Goal: Task Accomplishment & Management: Manage account settings

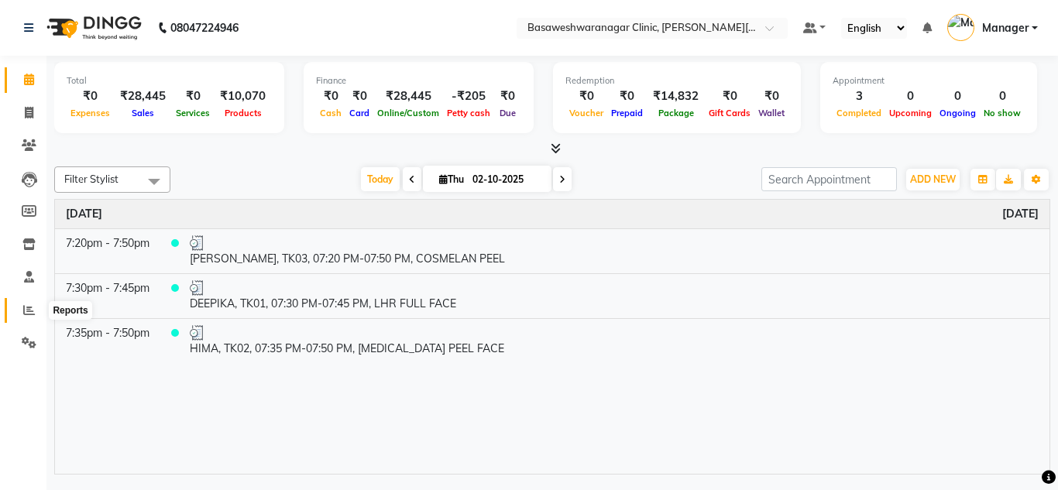
click at [30, 318] on span at bounding box center [28, 311] width 27 height 18
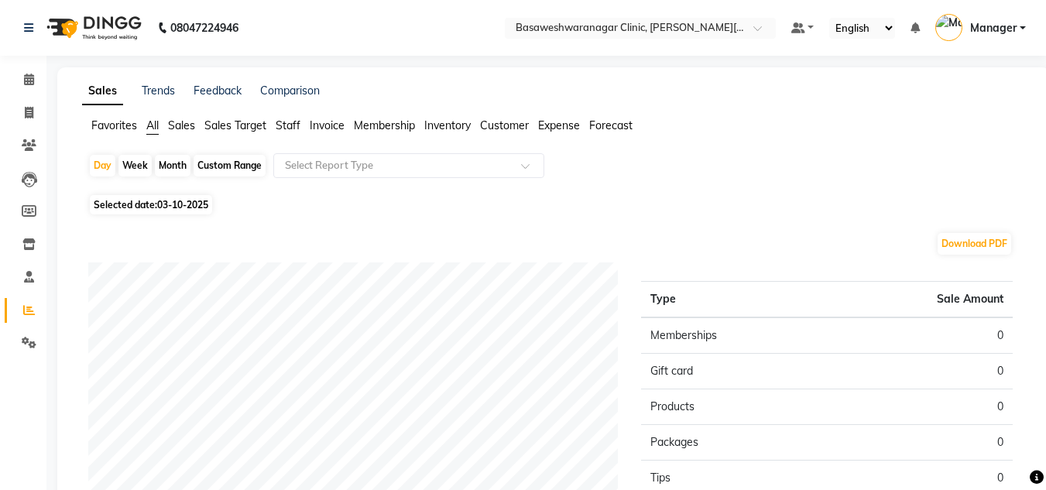
click at [290, 124] on span "Staff" at bounding box center [288, 126] width 25 height 14
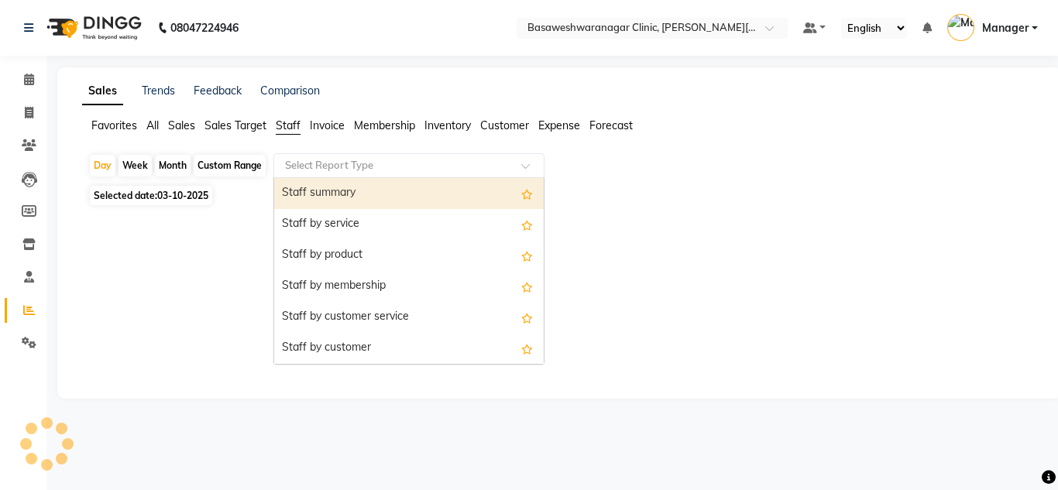
click at [340, 154] on div "Select Report Type" at bounding box center [408, 165] width 271 height 25
click at [333, 195] on div "Staff summary" at bounding box center [409, 193] width 270 height 31
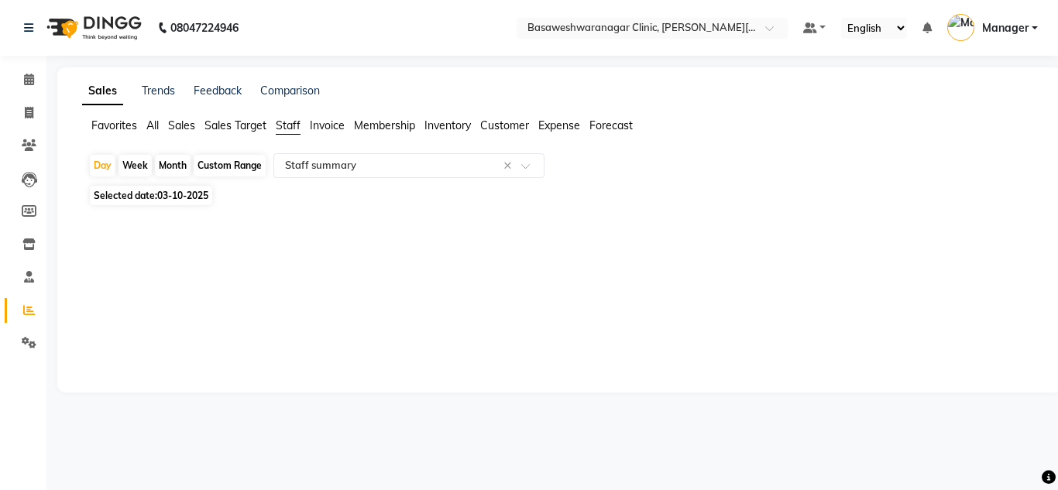
click at [176, 203] on span "Selected date: 03-10-2025" at bounding box center [151, 195] width 122 height 19
select select "10"
select select "2025"
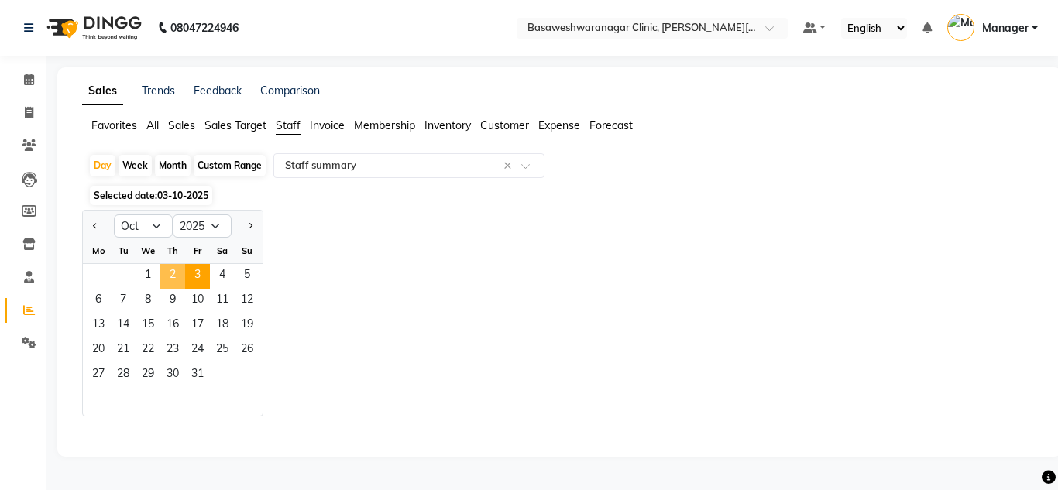
click at [174, 276] on span "2" at bounding box center [172, 276] width 25 height 25
select select "full_report"
select select "csv"
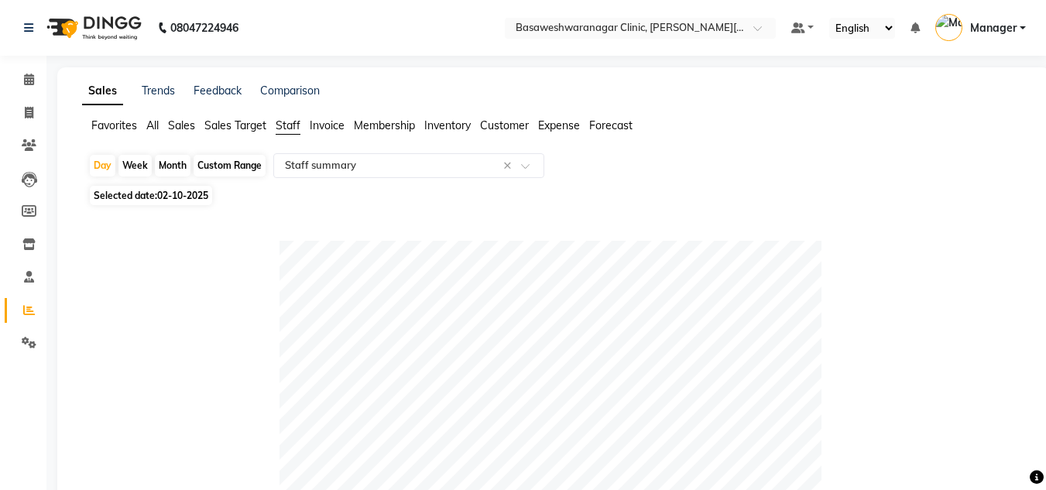
click at [577, 170] on div "Day Week Month Custom Range Select Report Type × Staff summary ×" at bounding box center [553, 167] width 931 height 28
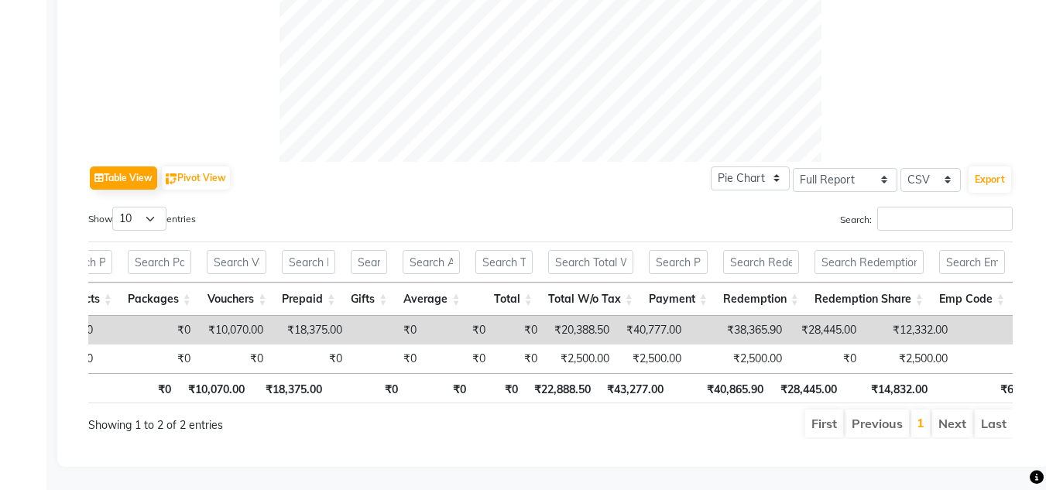
scroll to position [0, 837]
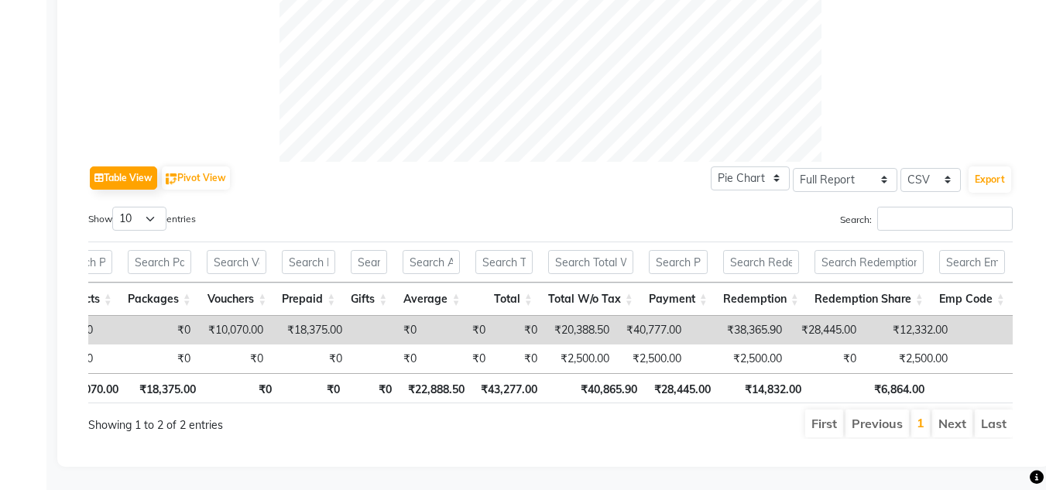
click at [864, 316] on td "₹12,332.00" at bounding box center [909, 330] width 91 height 29
copy td "12,332.00"
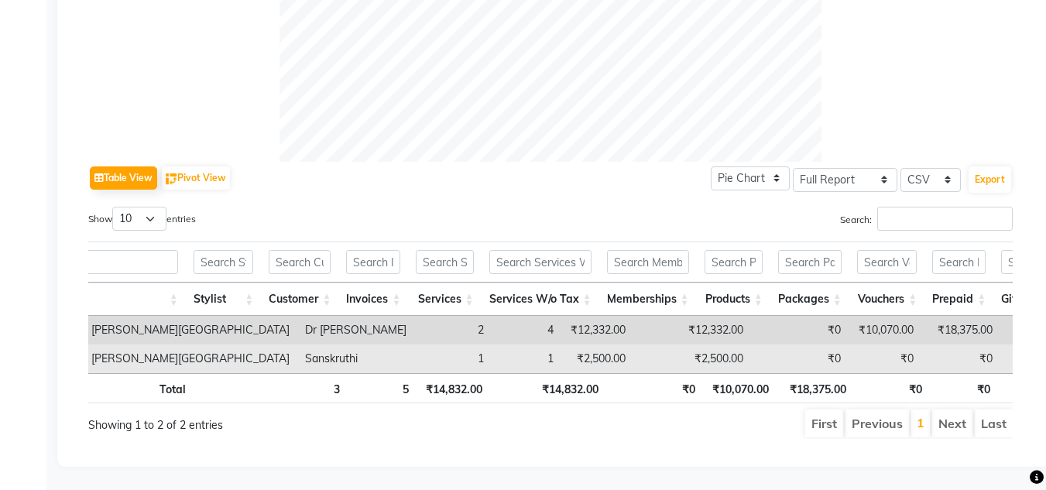
scroll to position [0, 0]
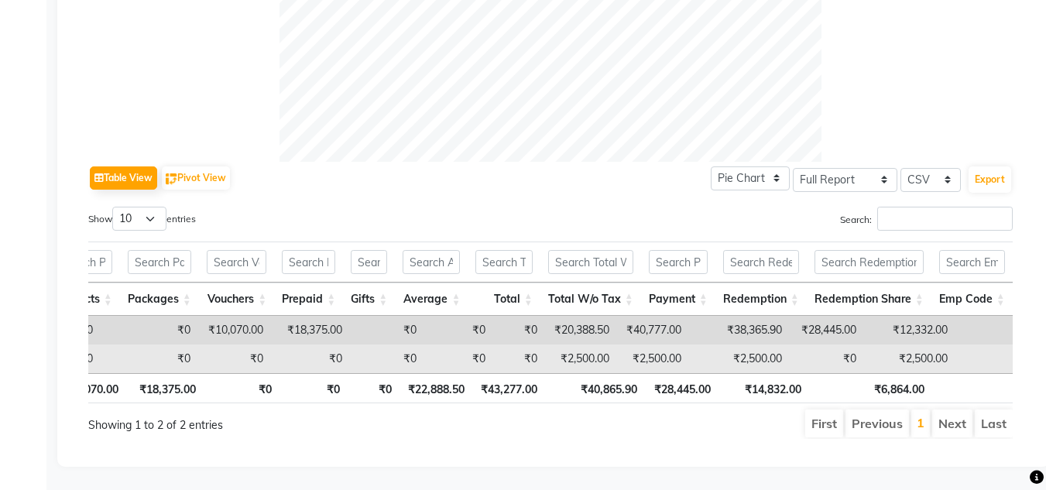
click at [864, 345] on td "₹2,500.00" at bounding box center [909, 359] width 91 height 29
copy td "2,500.00"
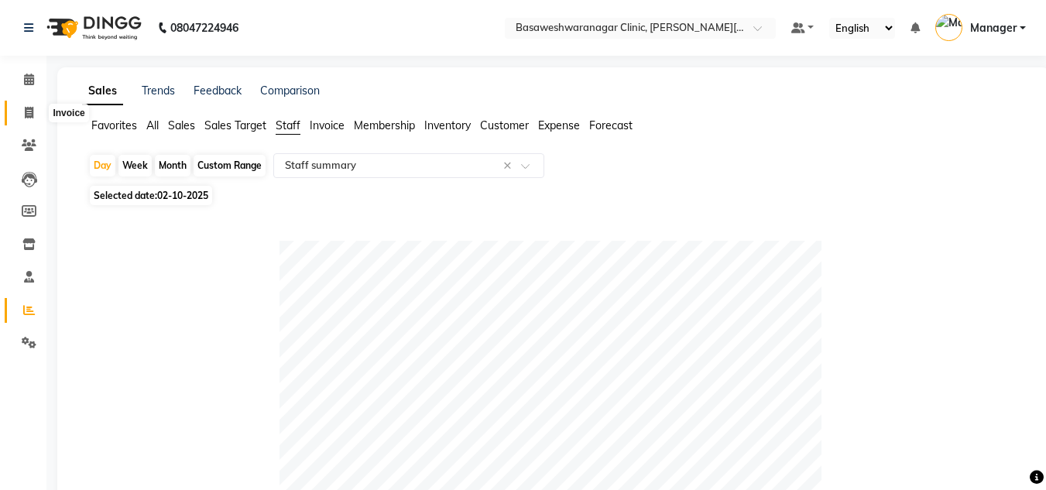
click at [23, 108] on span at bounding box center [28, 114] width 27 height 18
select select "7441"
select select "service"
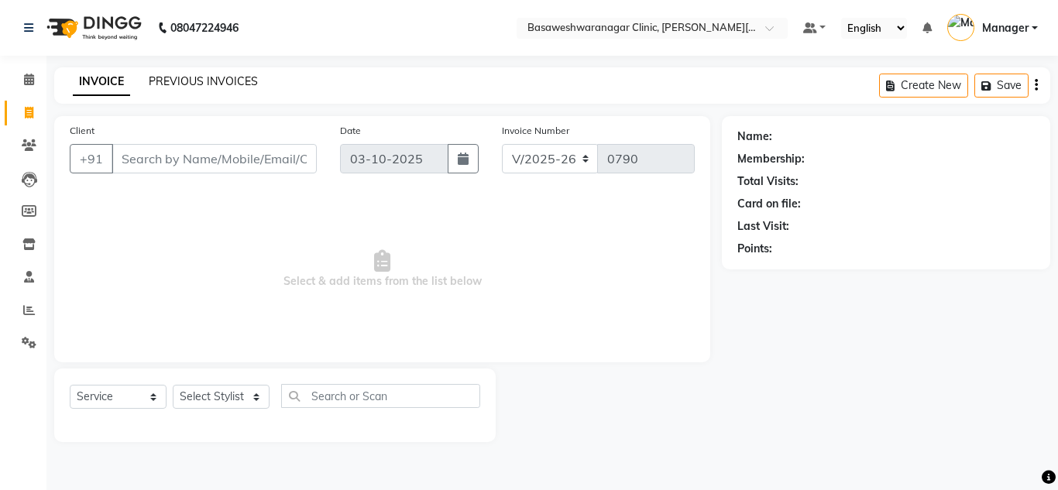
click at [253, 80] on link "PREVIOUS INVOICES" at bounding box center [203, 81] width 109 height 14
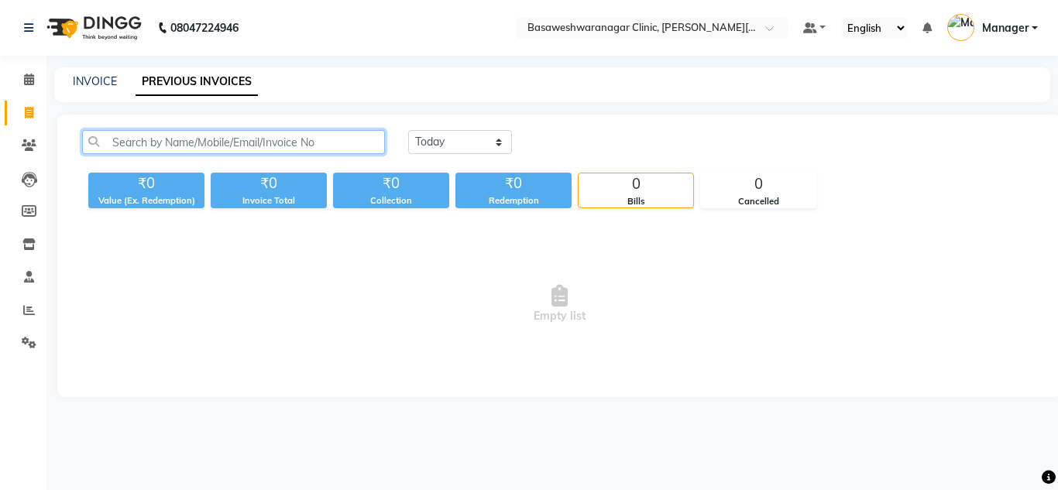
click at [247, 141] on input "text" at bounding box center [233, 142] width 303 height 24
paste input "8884614017"
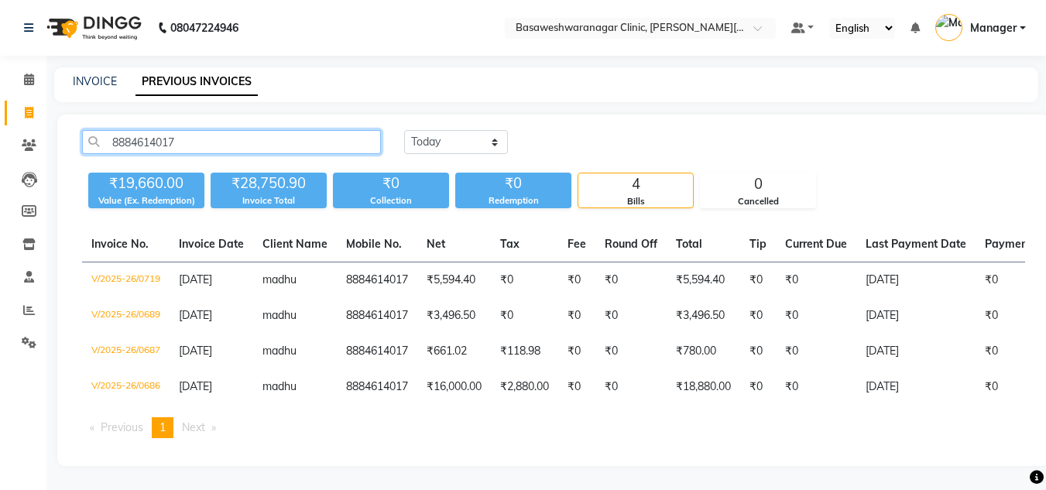
type input "8884614017"
